Goal: Task Accomplishment & Management: Manage account settings

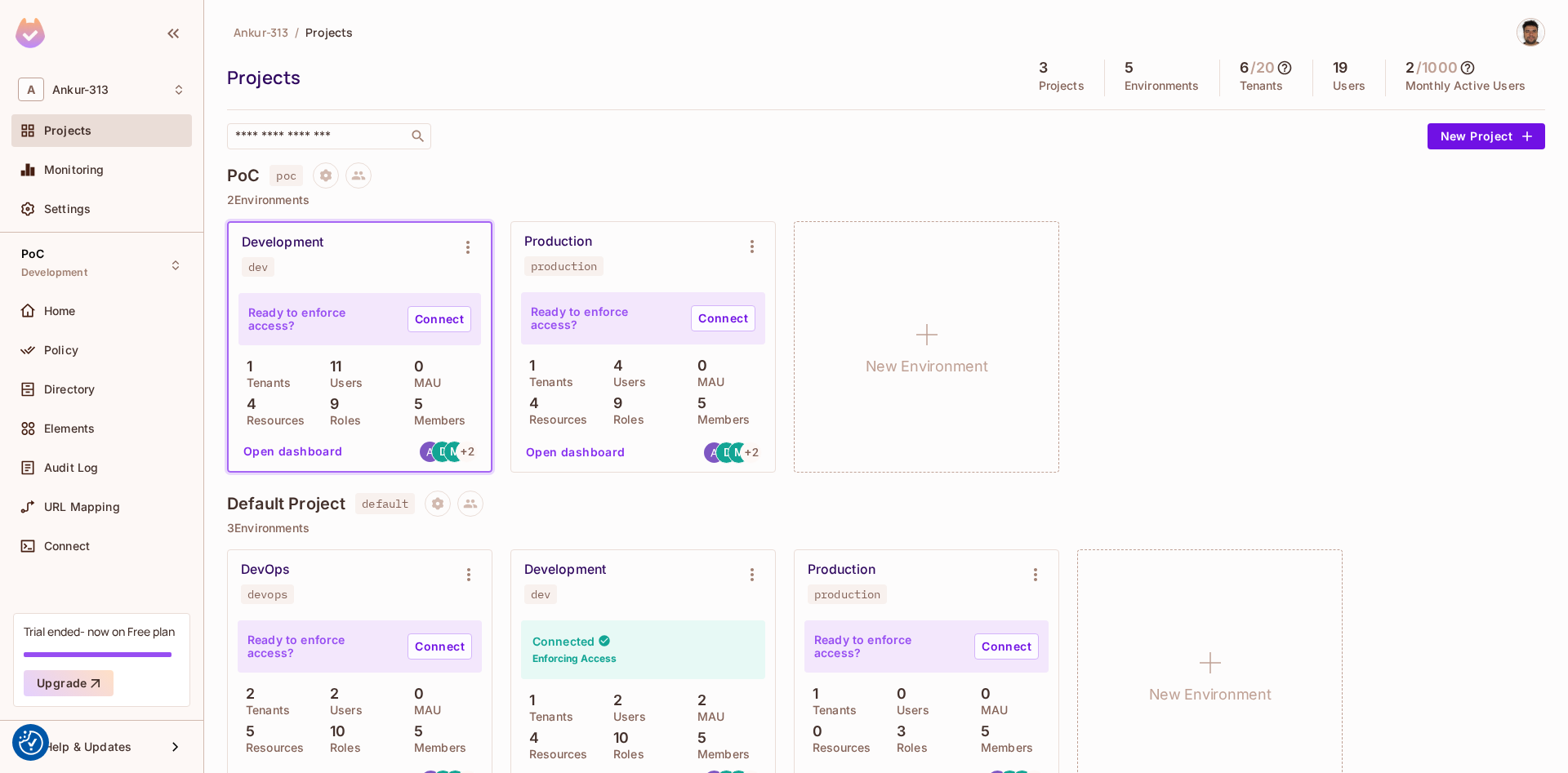
scroll to position [45, 0]
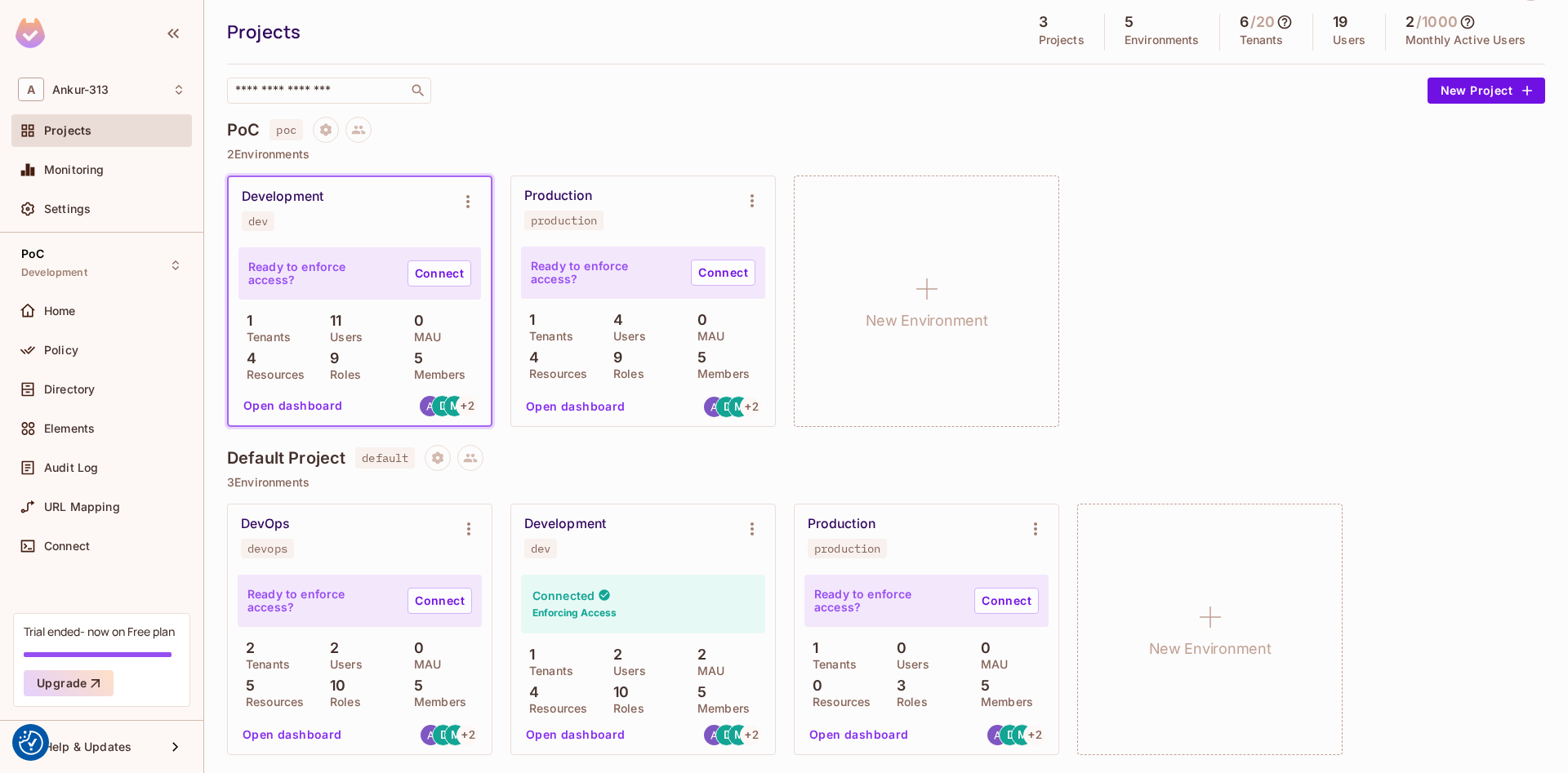
click at [664, 57] on div "Ankur-313 / Projects Projects 3 Projects 5 Environments 6 / 20 Tenants 19 Users…" at bounding box center [886, 38] width 1318 height 132
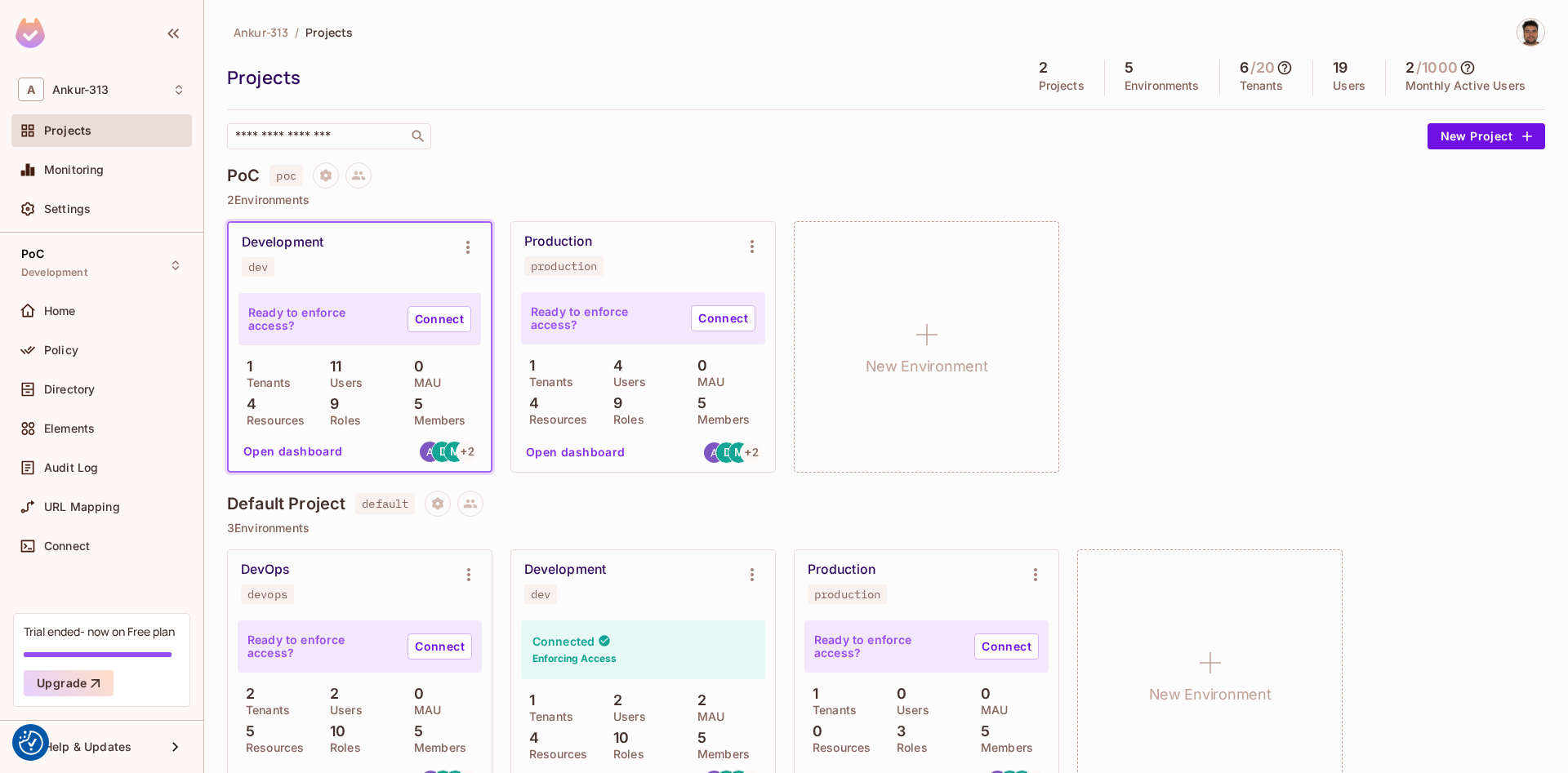
click at [633, 139] on div "​" at bounding box center [823, 136] width 1192 height 27
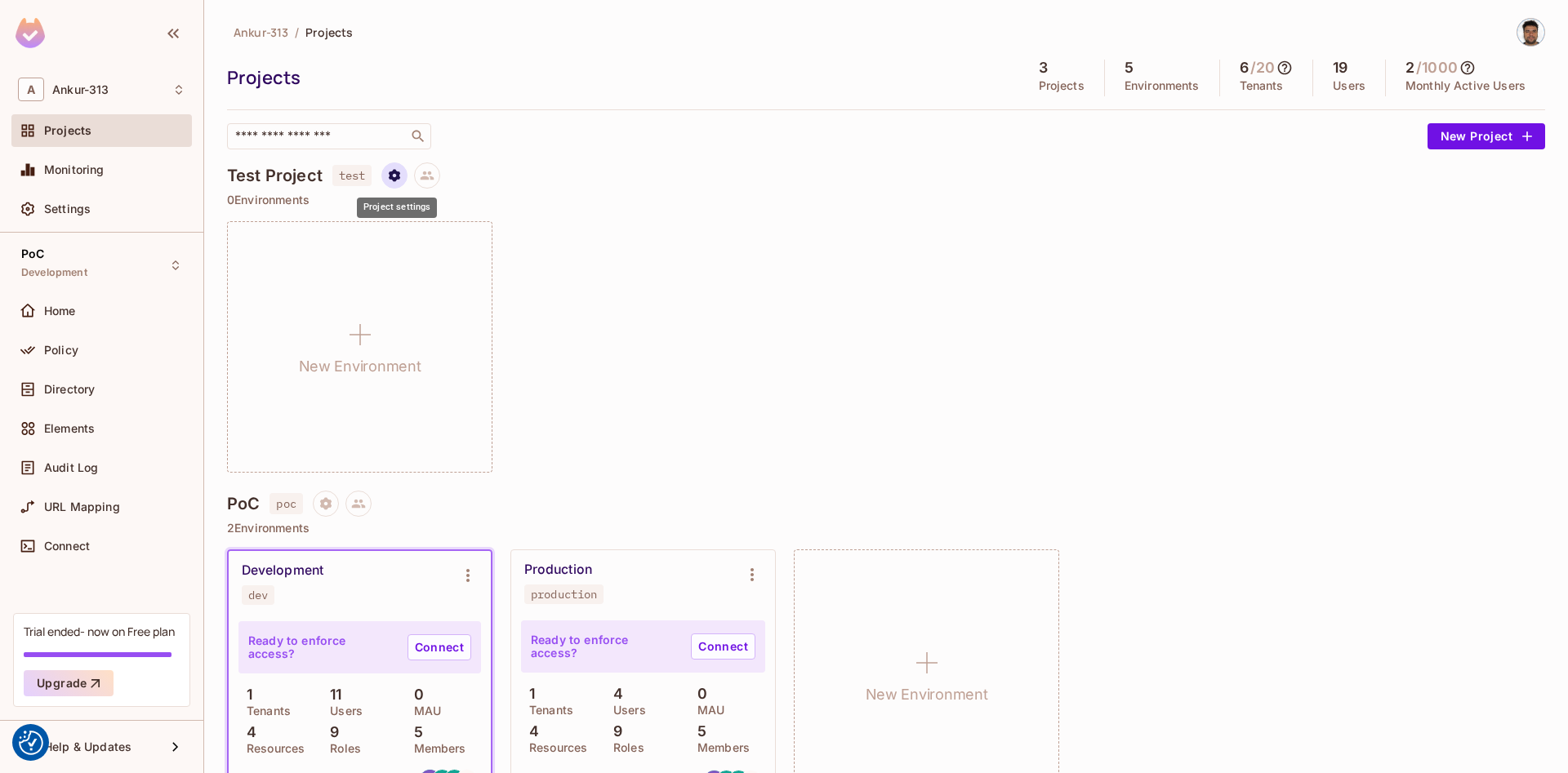
click at [401, 176] on icon "Project settings" at bounding box center [394, 175] width 15 height 15
click at [464, 237] on div "Edit Project" at bounding box center [474, 237] width 65 height 17
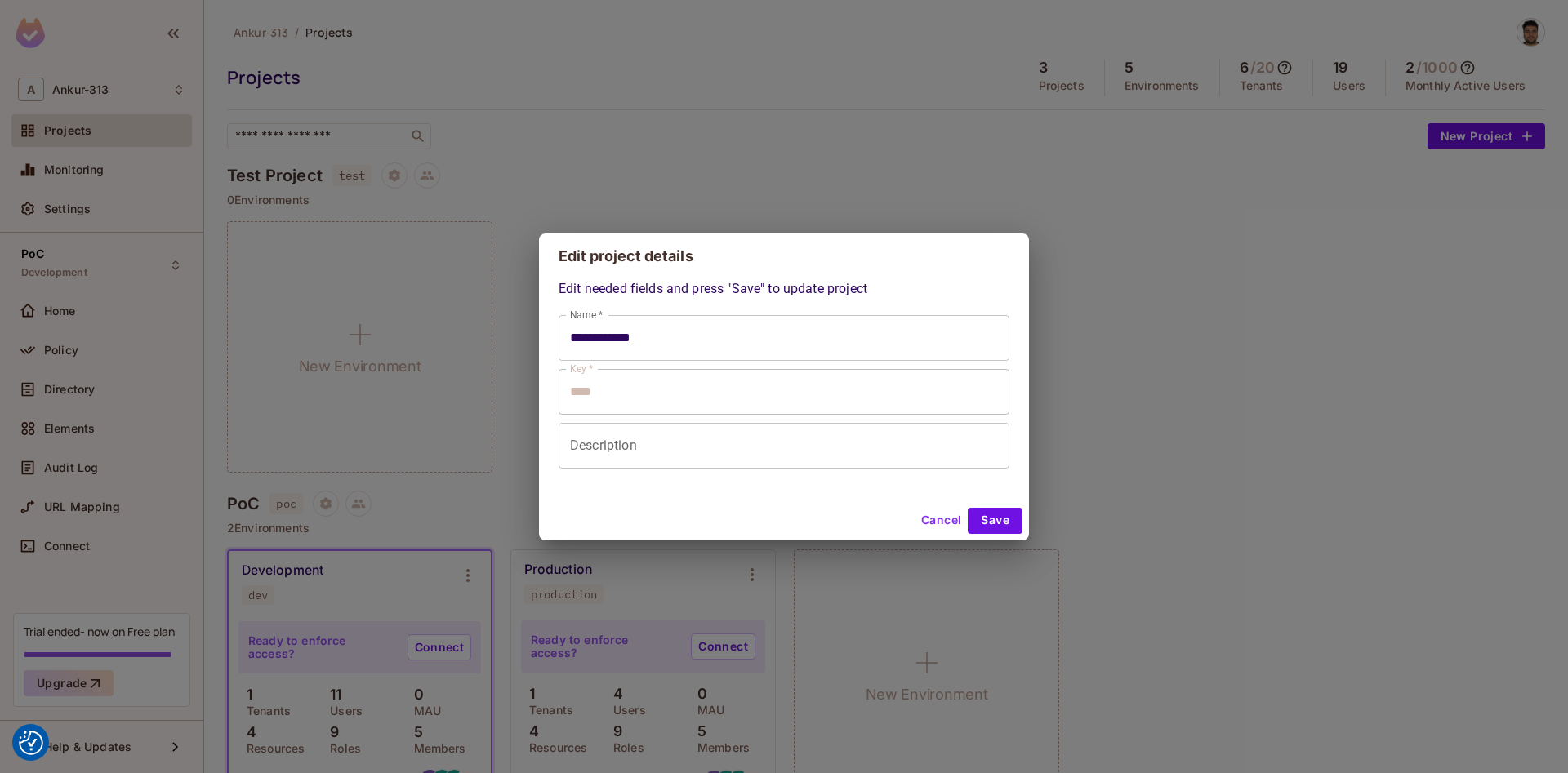
click at [940, 524] on button "Cancel" at bounding box center [941, 520] width 53 height 27
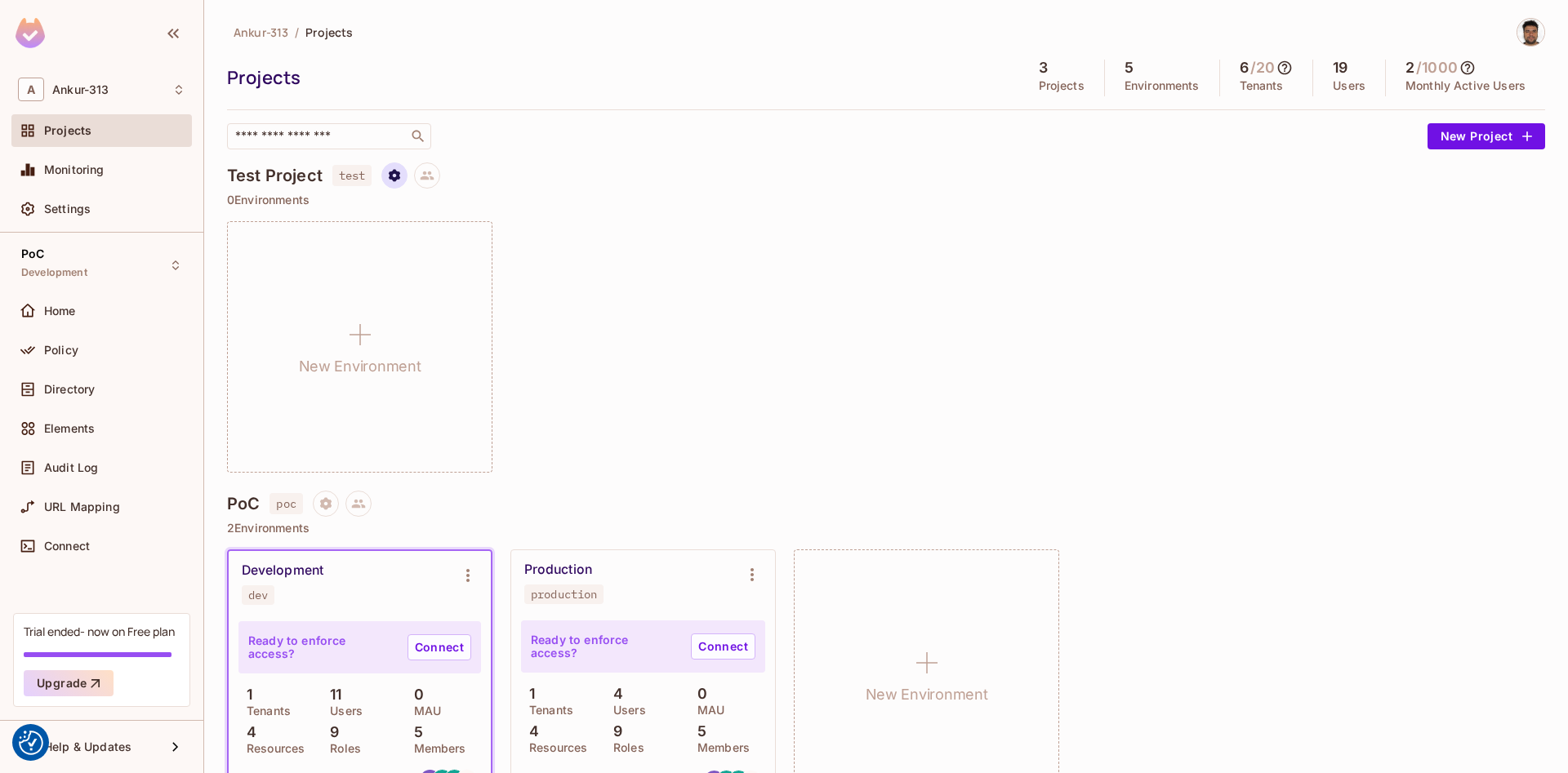
click at [395, 176] on icon "Project settings" at bounding box center [394, 175] width 15 height 15
click at [463, 275] on div "Delete Project" at bounding box center [481, 273] width 79 height 17
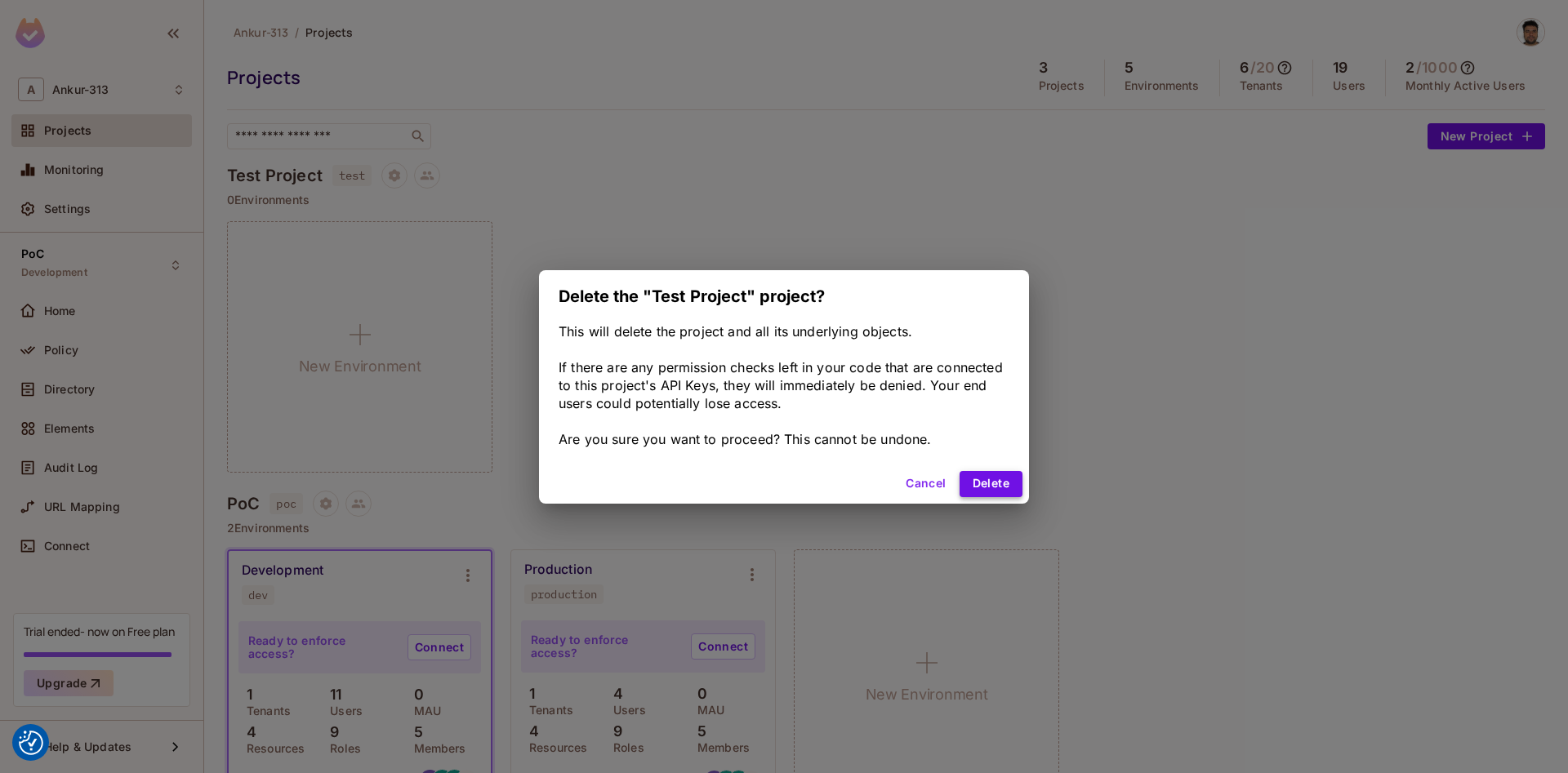
click at [990, 484] on button "Delete" at bounding box center [992, 484] width 63 height 27
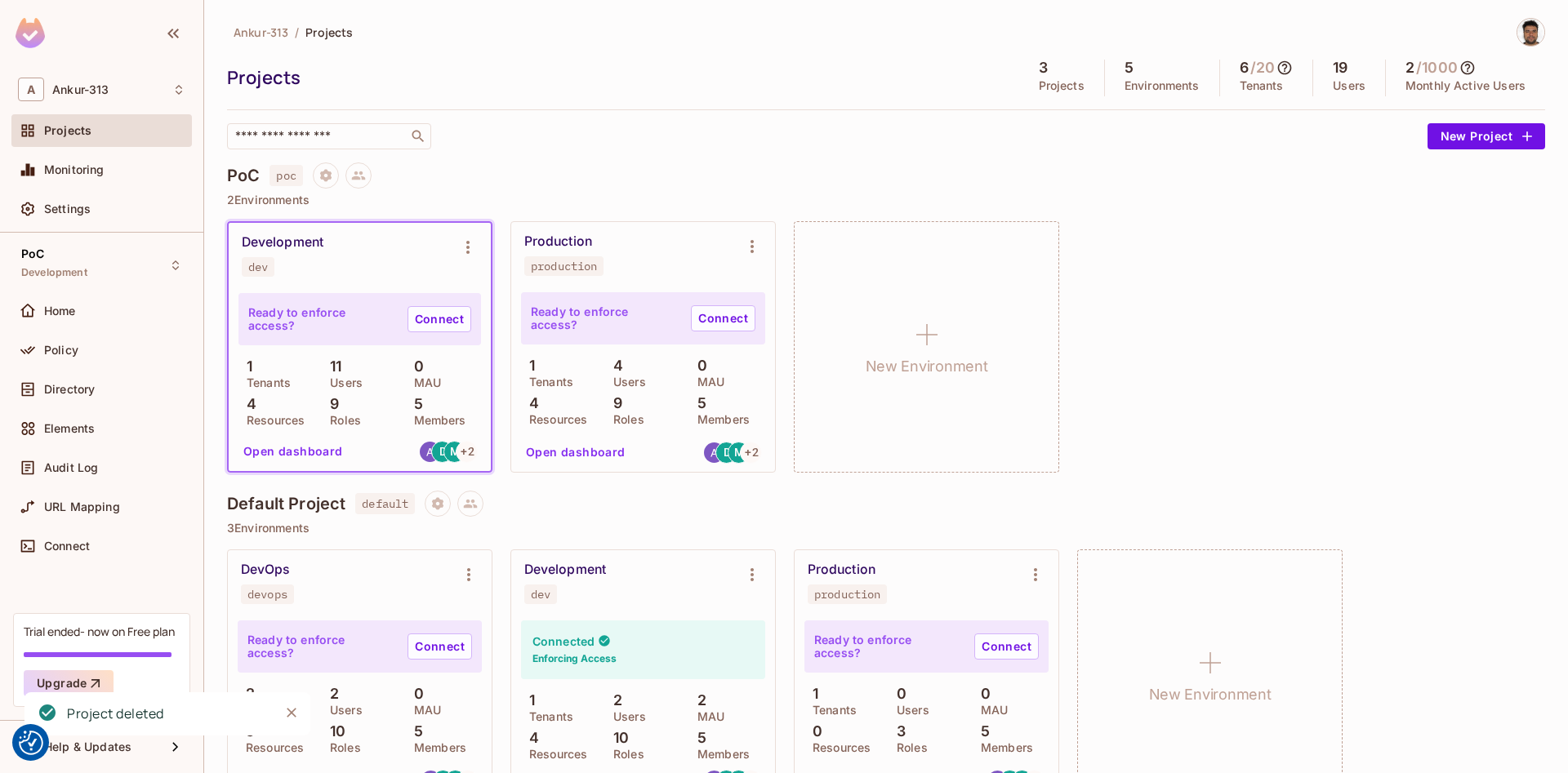
click at [701, 94] on div "Projects 3 Projects 5 Environments 6 / 20 Tenants 19 Users 2 / 1000 Monthly Act…" at bounding box center [886, 78] width 1318 height 36
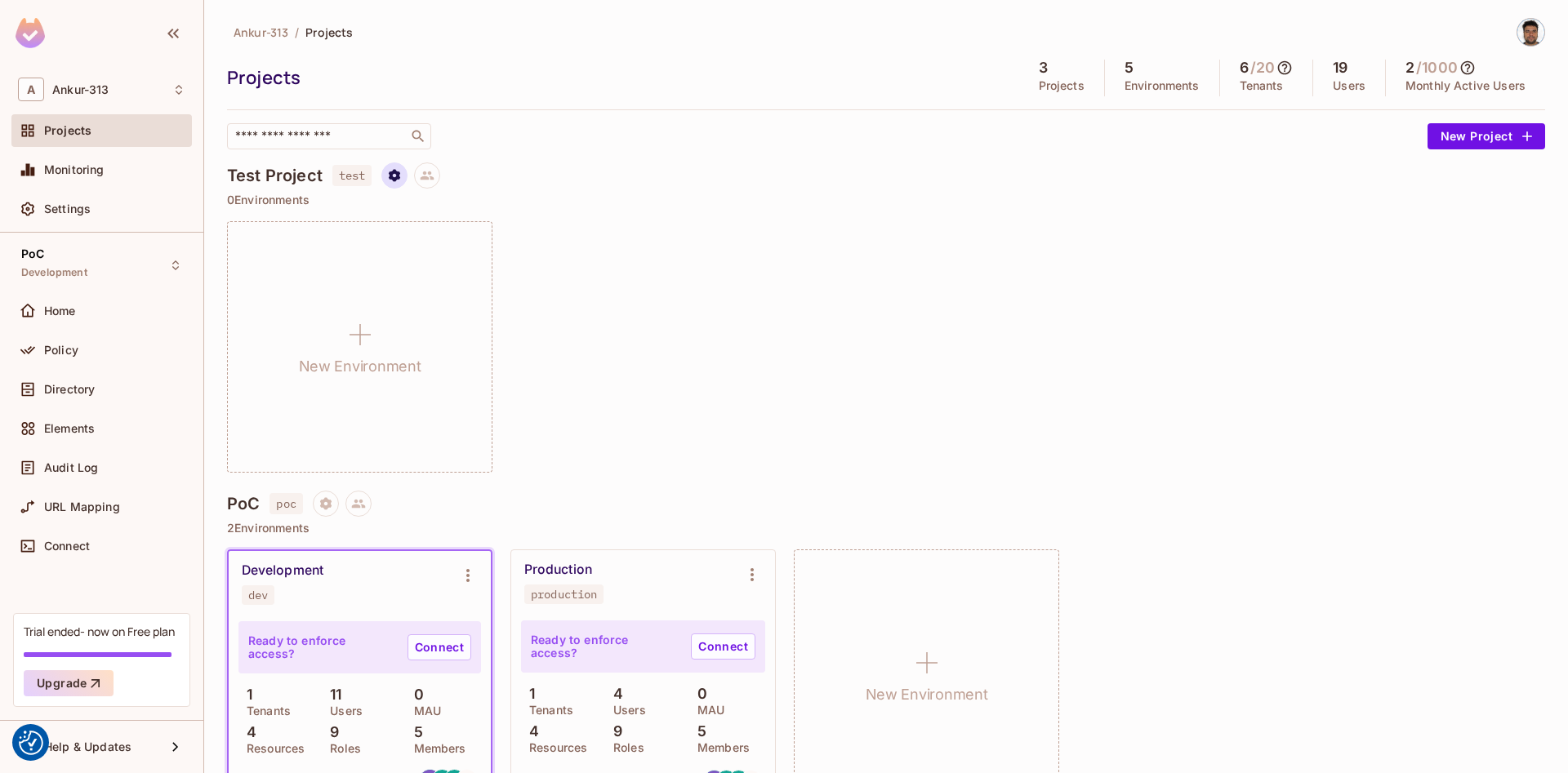
click at [401, 182] on icon "Project settings" at bounding box center [394, 175] width 15 height 15
click at [459, 234] on div "Edit Project" at bounding box center [474, 237] width 65 height 17
click at [399, 176] on icon "Project settings" at bounding box center [394, 175] width 12 height 12
click at [440, 267] on span "Delete Project" at bounding box center [481, 273] width 89 height 27
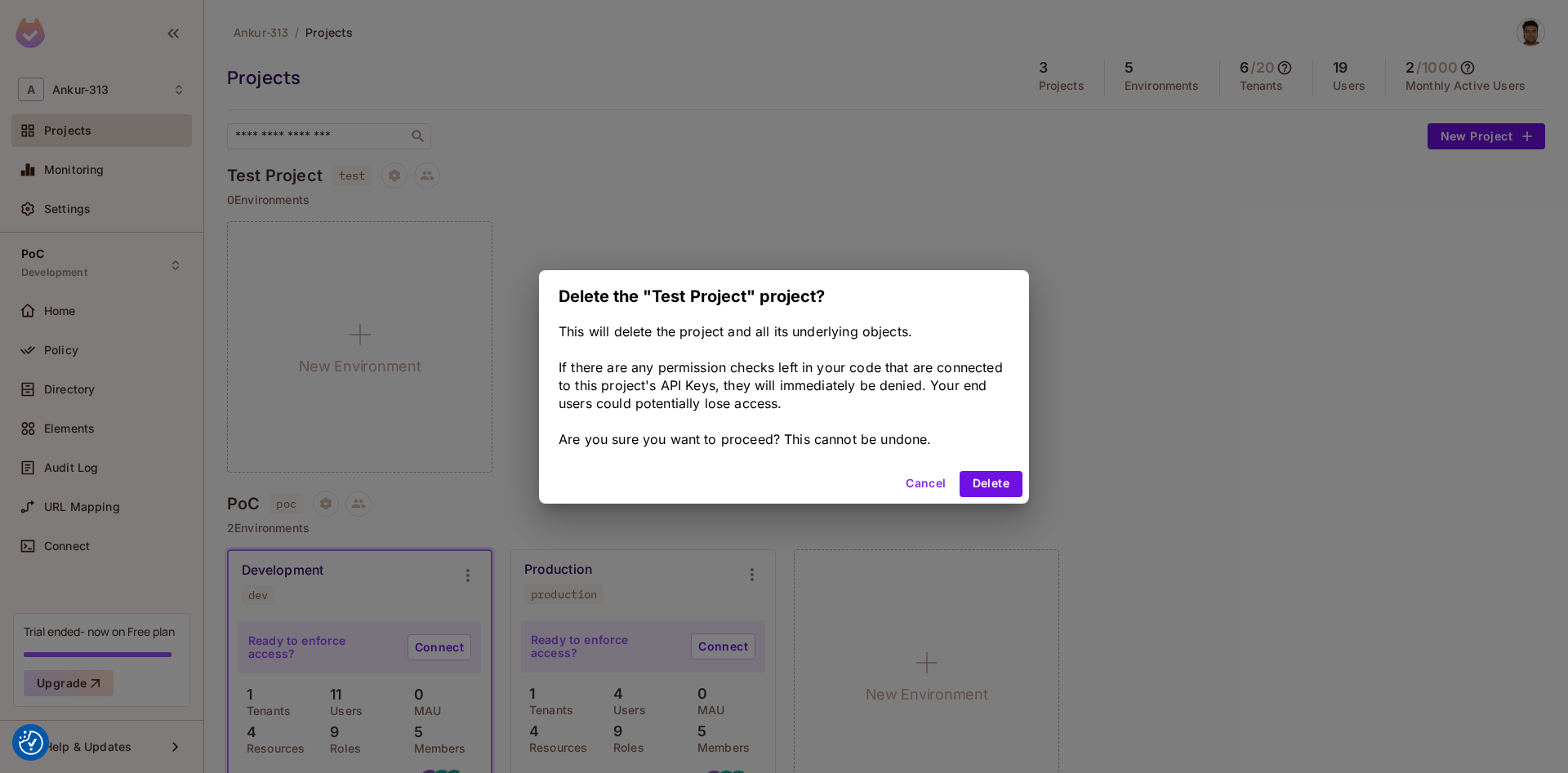
click at [976, 501] on div "Cancel Delete" at bounding box center [784, 484] width 490 height 39
drag, startPoint x: 979, startPoint y: 493, endPoint x: 866, endPoint y: 359, distance: 175.3
click at [979, 493] on button "Delete" at bounding box center [992, 484] width 63 height 27
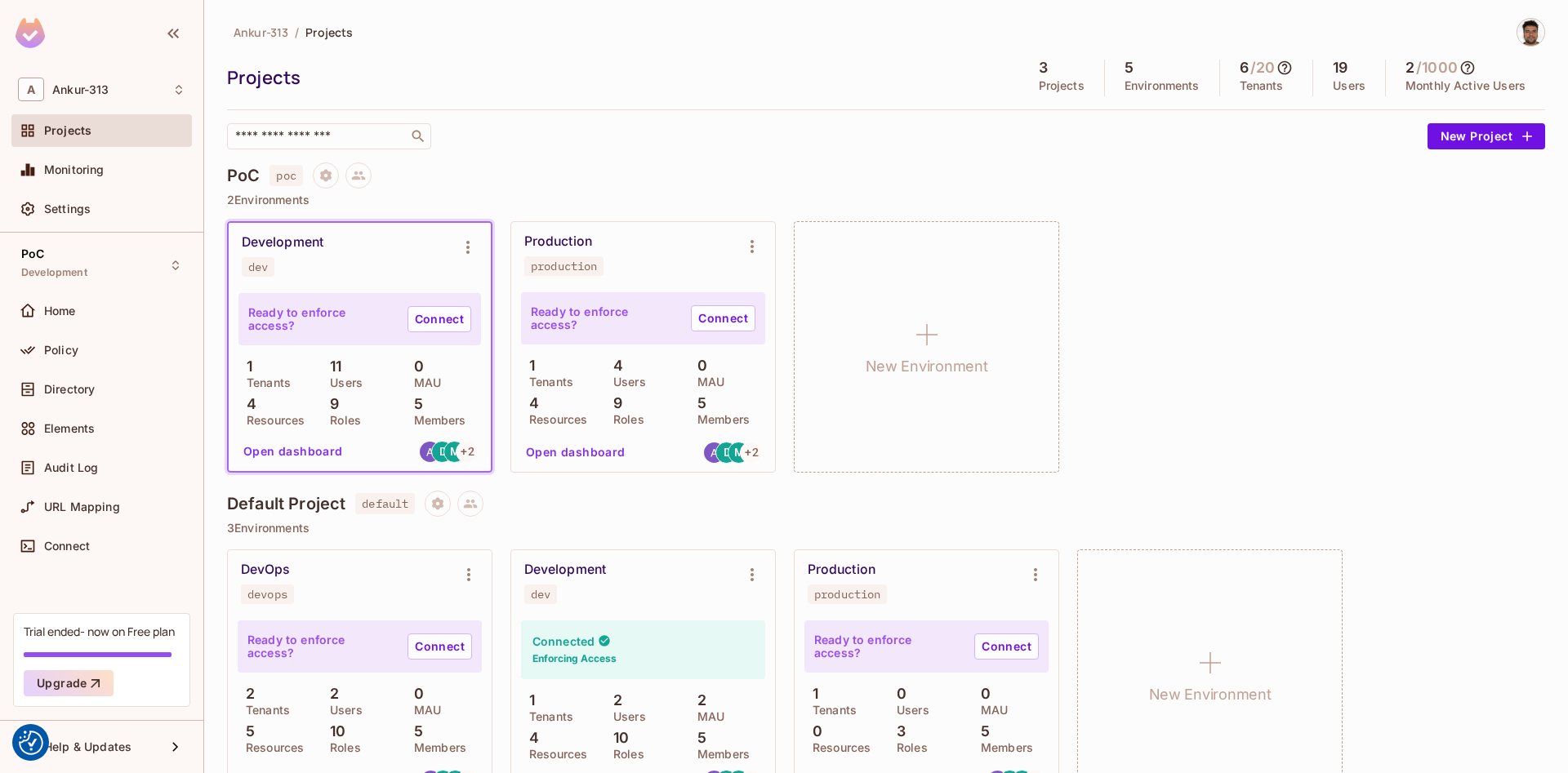
click at [694, 92] on div "Projects 3 Projects 5 Environments 6 / 20 Tenants 19 Users 2 / 1000 Monthly Act…" at bounding box center [886, 78] width 1318 height 36
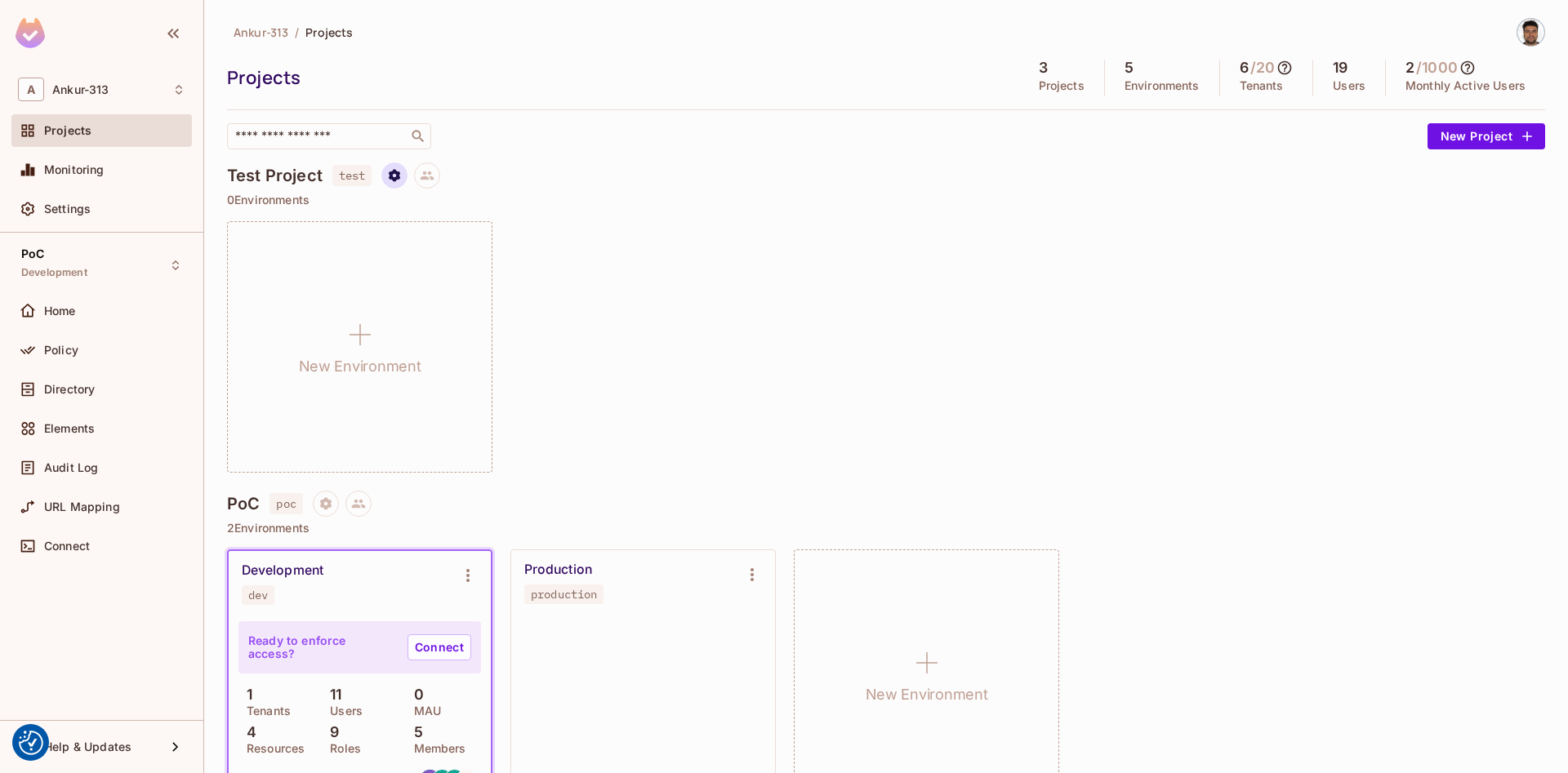
click at [400, 175] on icon "Project settings" at bounding box center [394, 175] width 12 height 12
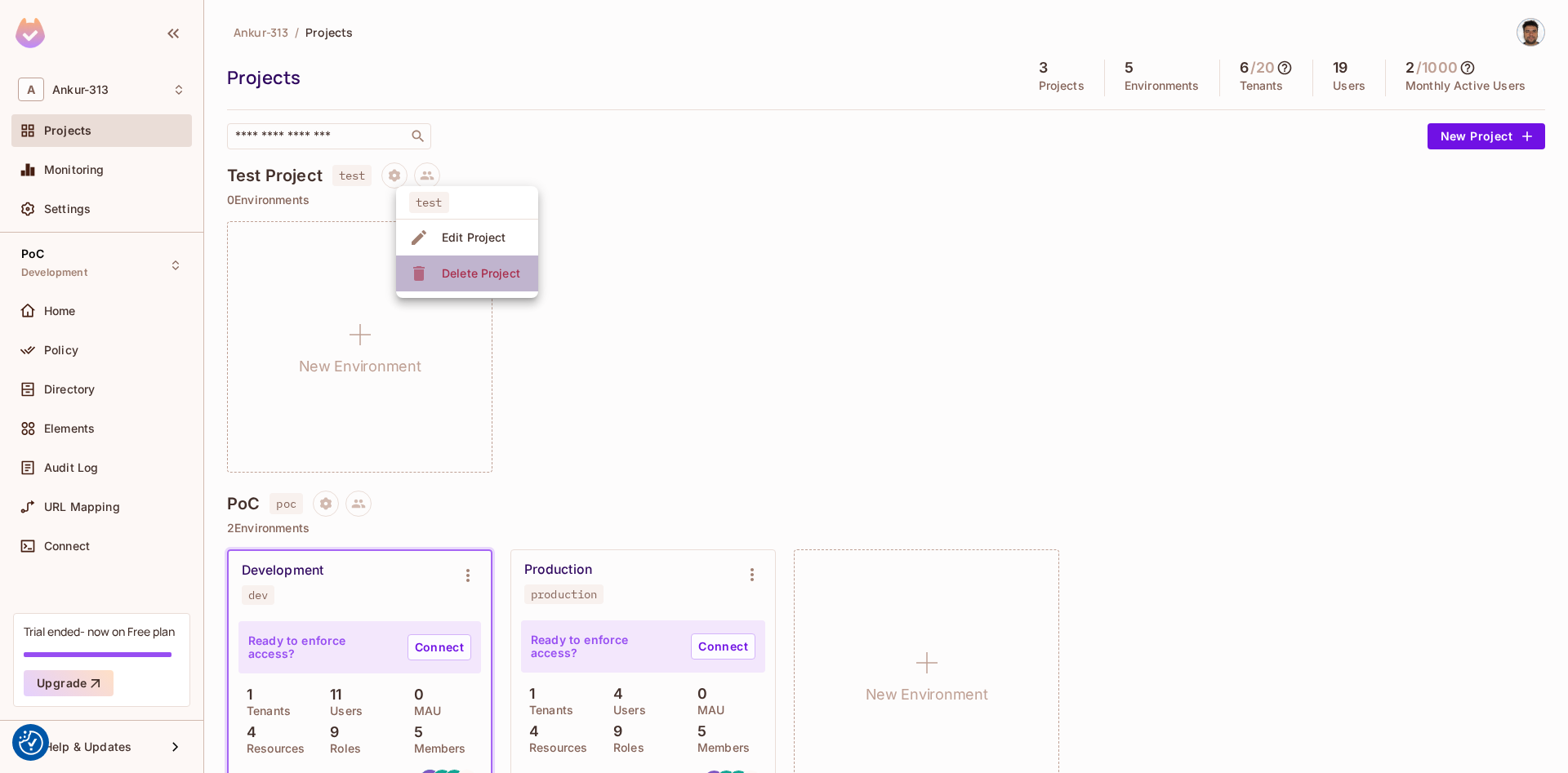
click at [459, 280] on div "Delete Project" at bounding box center [481, 273] width 79 height 17
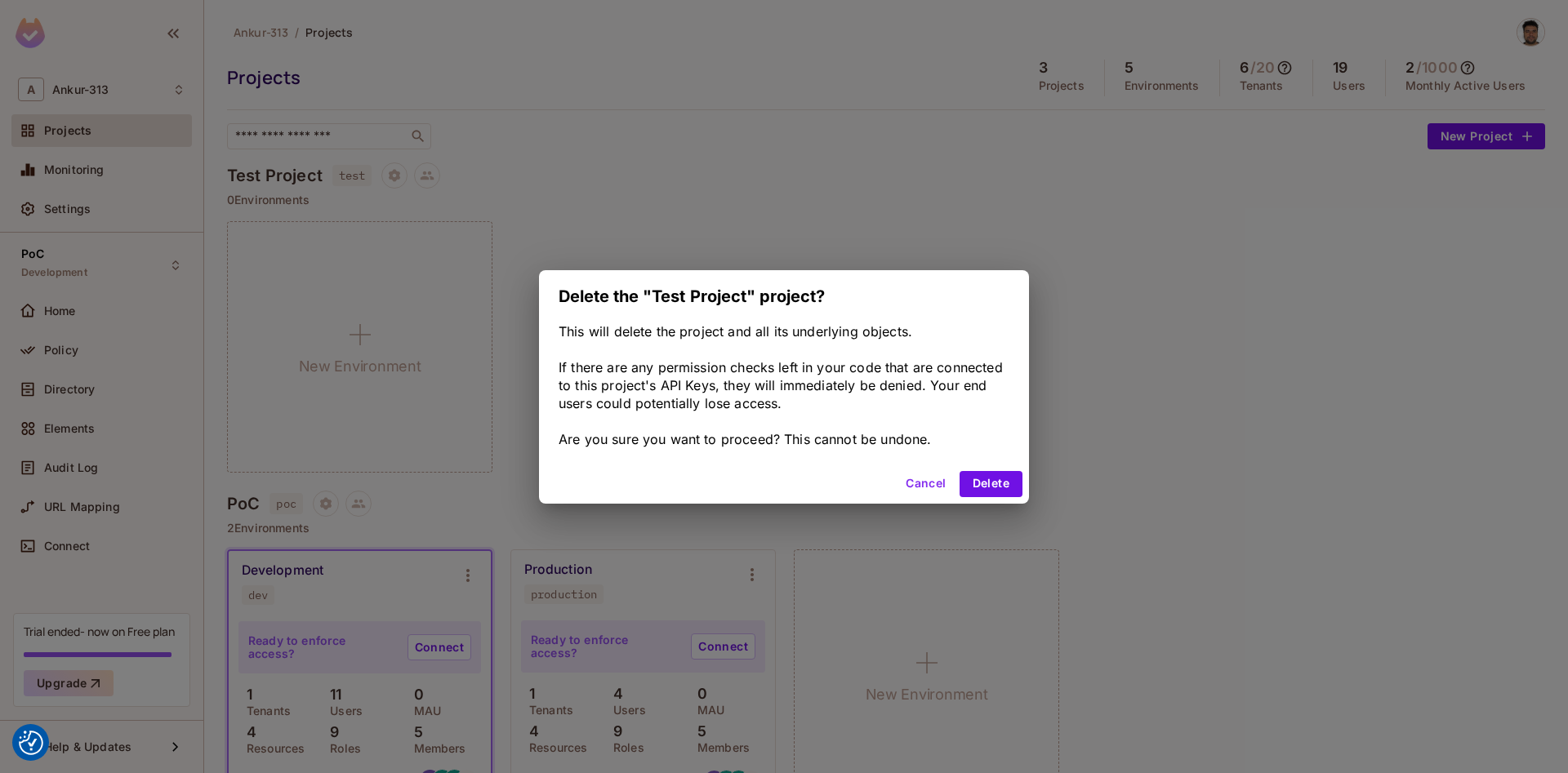
click at [1001, 488] on button "Delete" at bounding box center [992, 484] width 63 height 27
